Goal: Navigation & Orientation: Find specific page/section

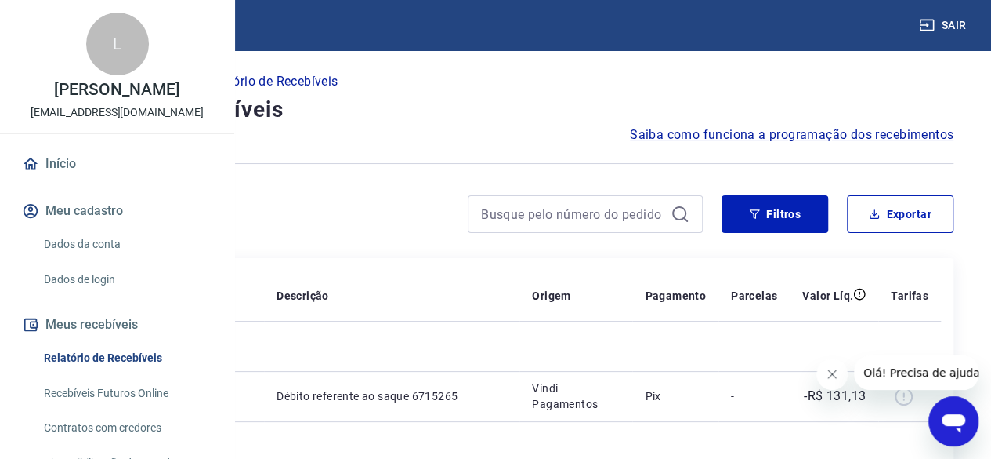
click at [69, 83] on p "Início" at bounding box center [53, 81] width 31 height 19
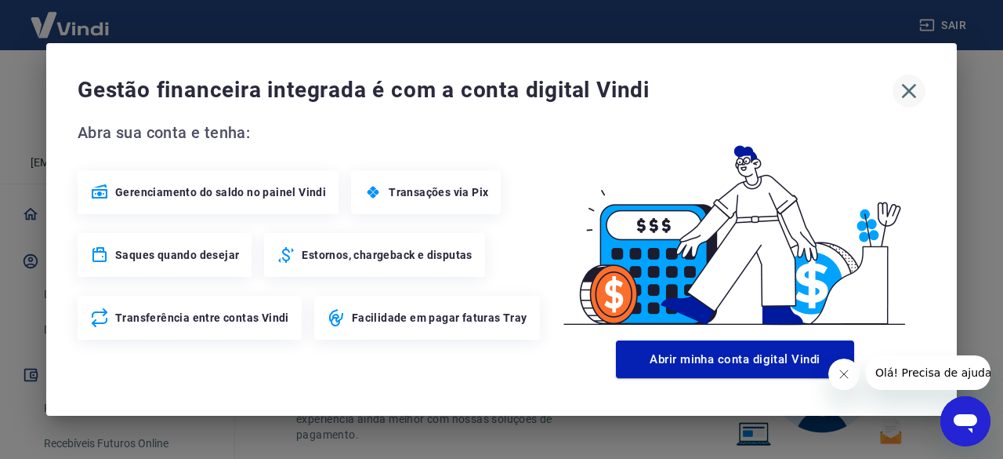
click at [904, 90] on icon "button" at bounding box center [909, 90] width 25 height 25
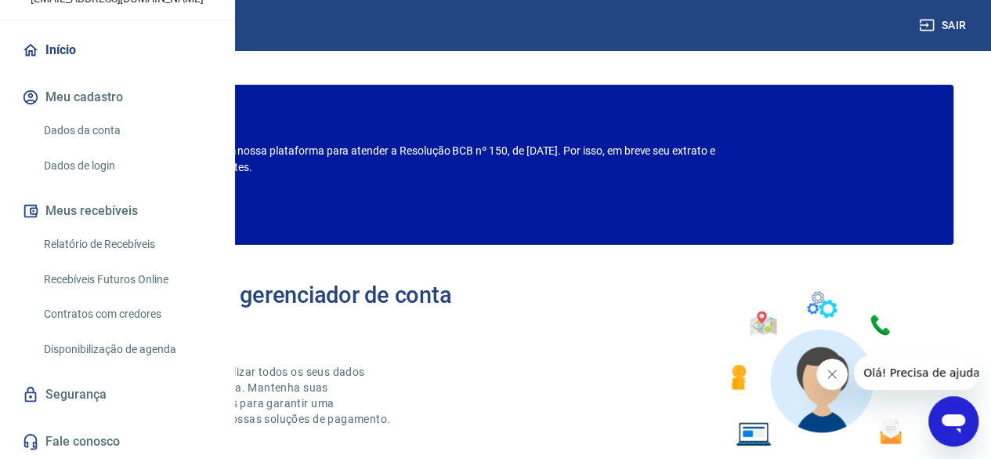
scroll to position [179, 0]
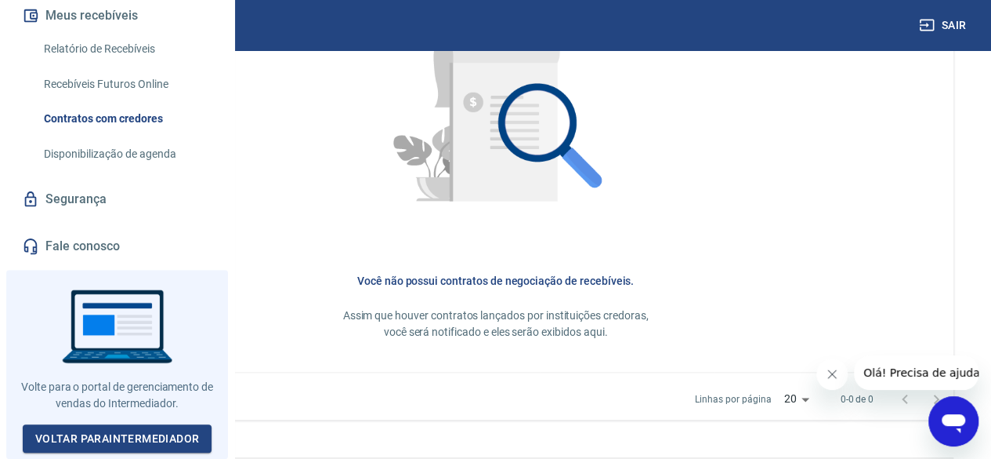
scroll to position [369, 0]
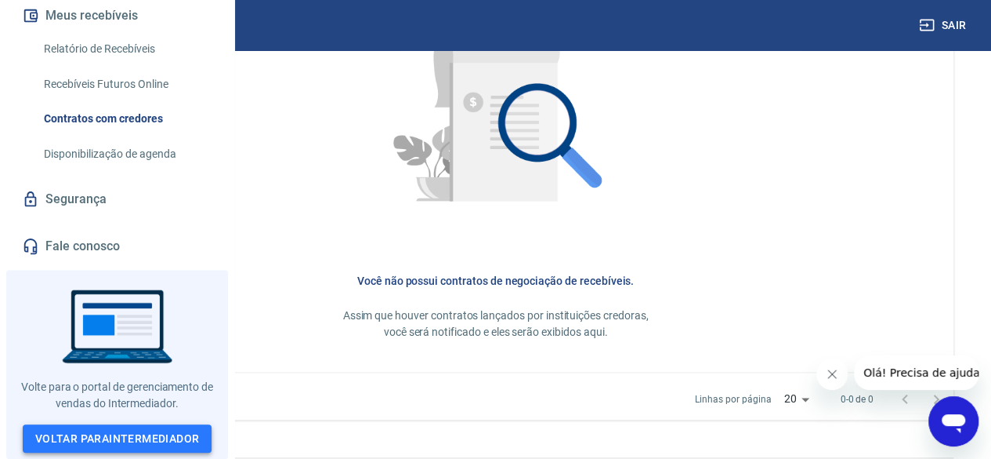
click at [144, 433] on link "Voltar para Intermediador" at bounding box center [118, 438] width 190 height 29
